Goal: Check status: Check status

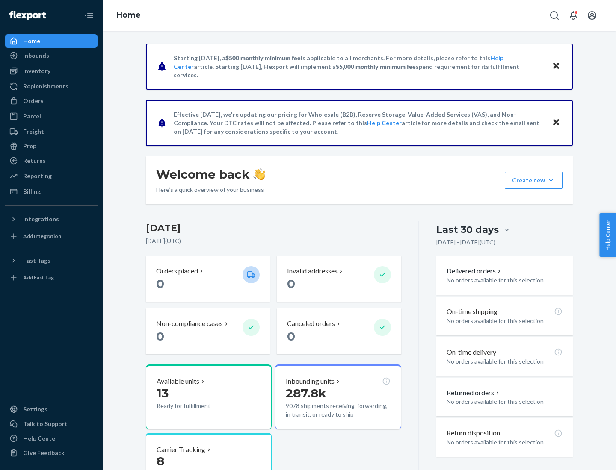
click at [551, 180] on button "Create new Create new inbound Create new order Create new product" at bounding box center [534, 180] width 58 height 17
click at [29, 146] on div "Prep" at bounding box center [29, 146] width 13 height 9
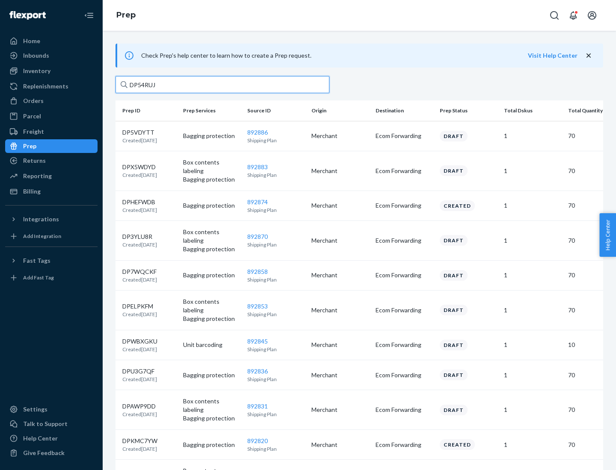
type input "DP54RUJL"
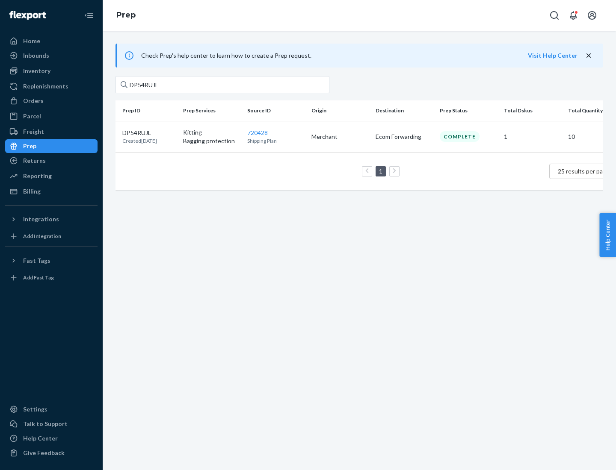
click at [149, 132] on p "DP54RUJL" at bounding box center [139, 133] width 35 height 9
